Goal: Task Accomplishment & Management: Manage account settings

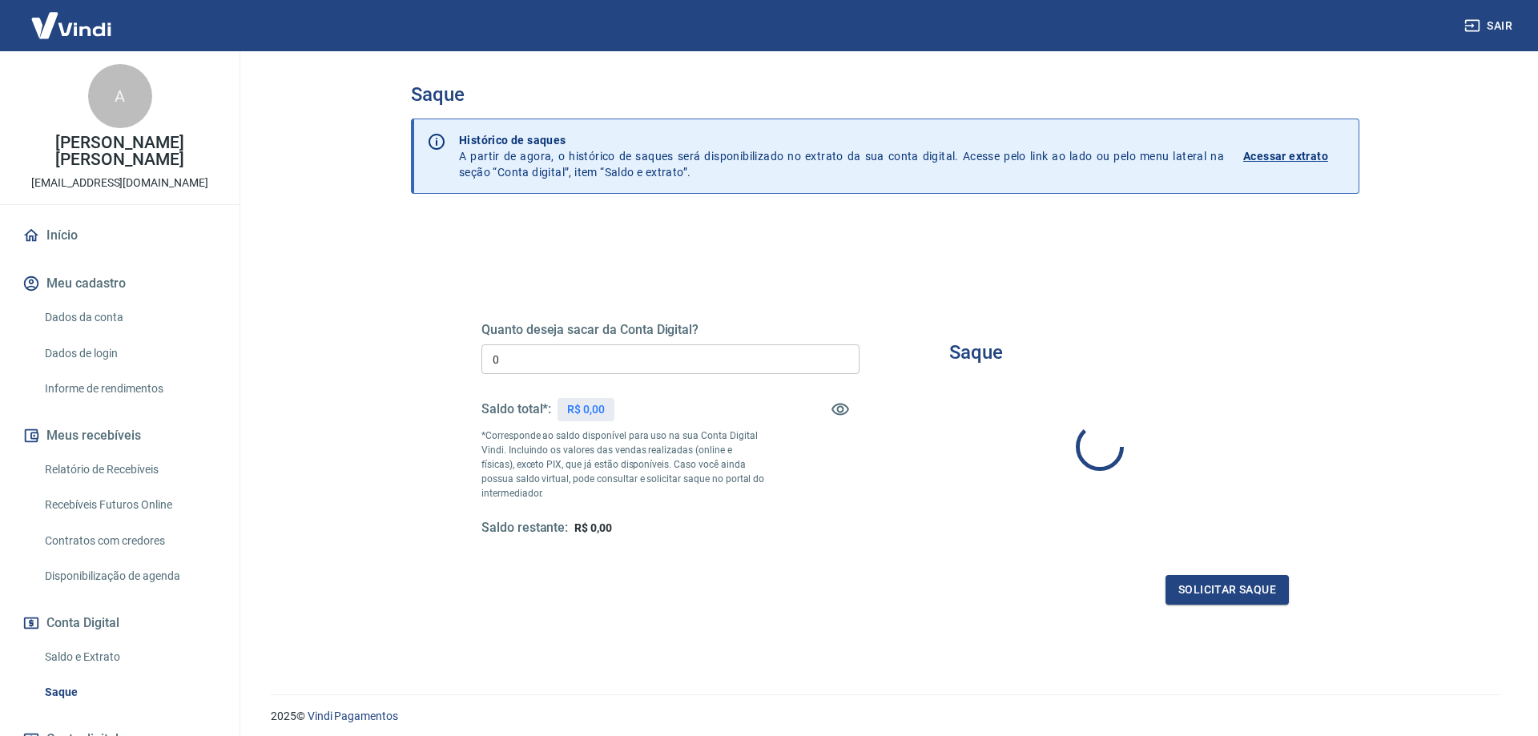
type input "R$ 0,00"
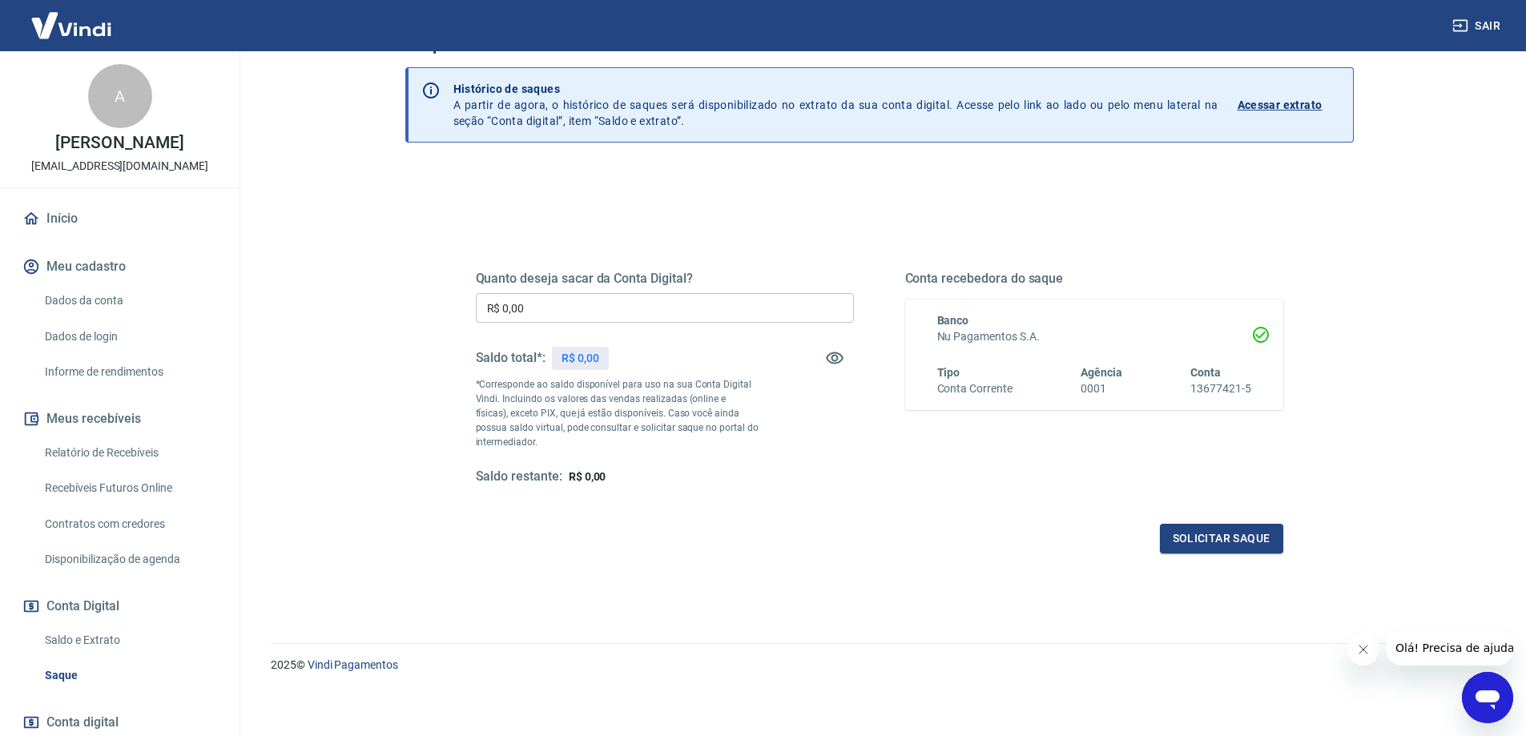
scroll to position [56, 0]
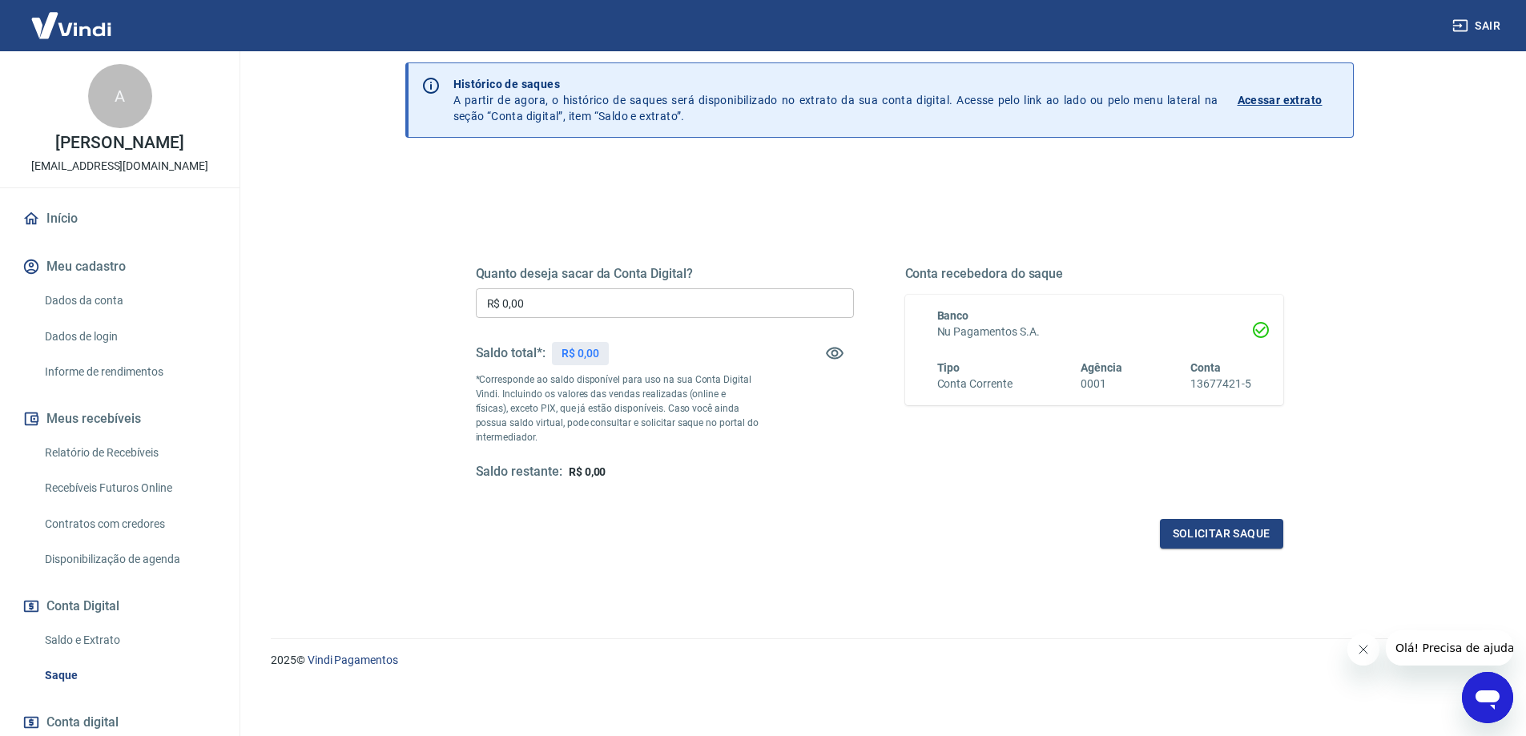
click at [114, 451] on link "Relatório de Recebíveis" at bounding box center [129, 452] width 182 height 33
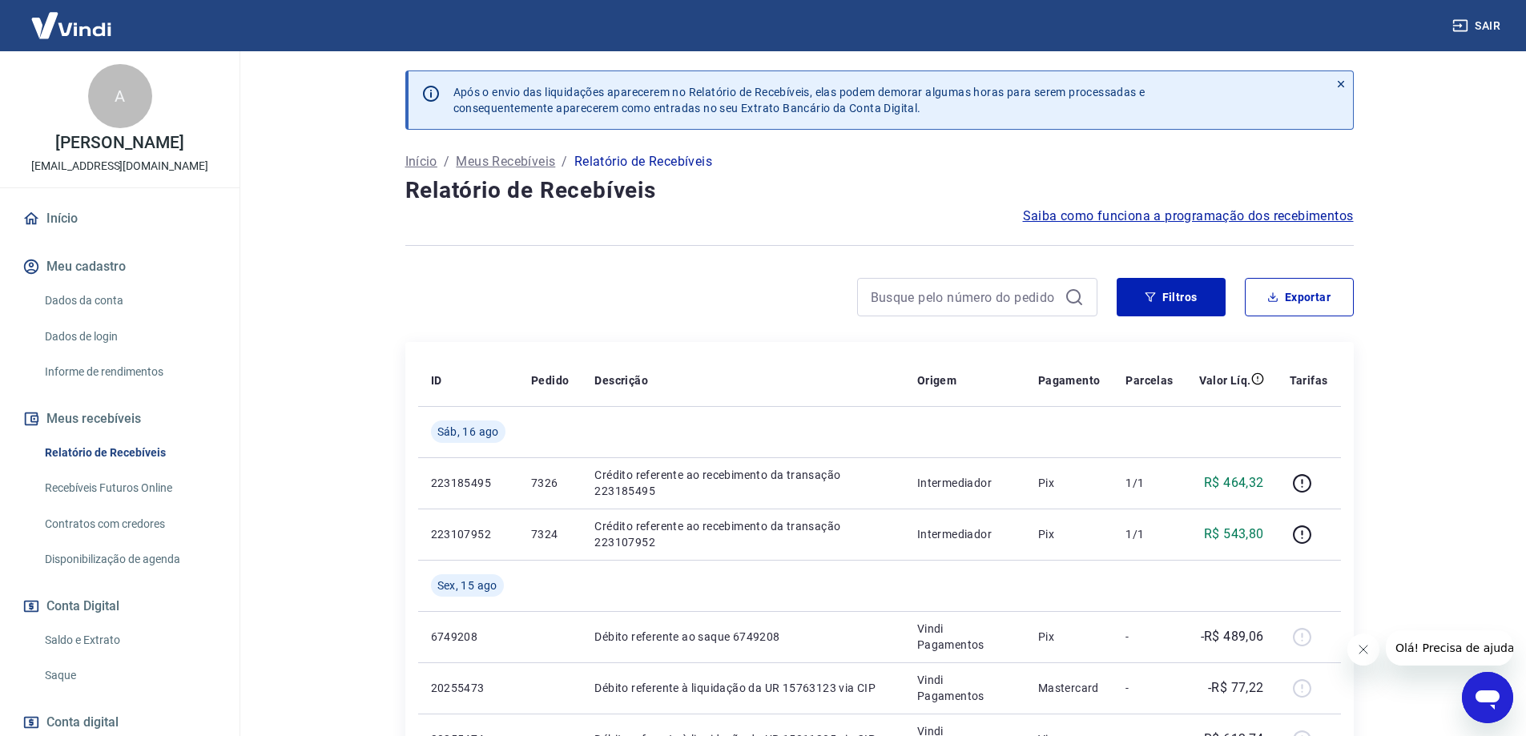
click at [129, 645] on link "Saldo e Extrato" at bounding box center [129, 640] width 182 height 33
